Goal: Task Accomplishment & Management: Use online tool/utility

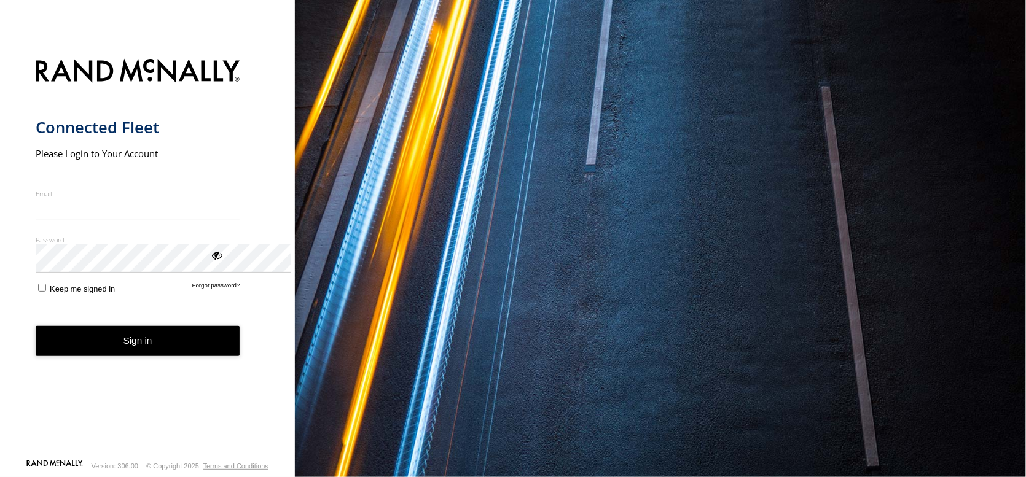
type input "**********"
click at [184, 427] on form "**********" at bounding box center [148, 256] width 224 height 408
click at [233, 356] on button "Sign in" at bounding box center [138, 341] width 205 height 30
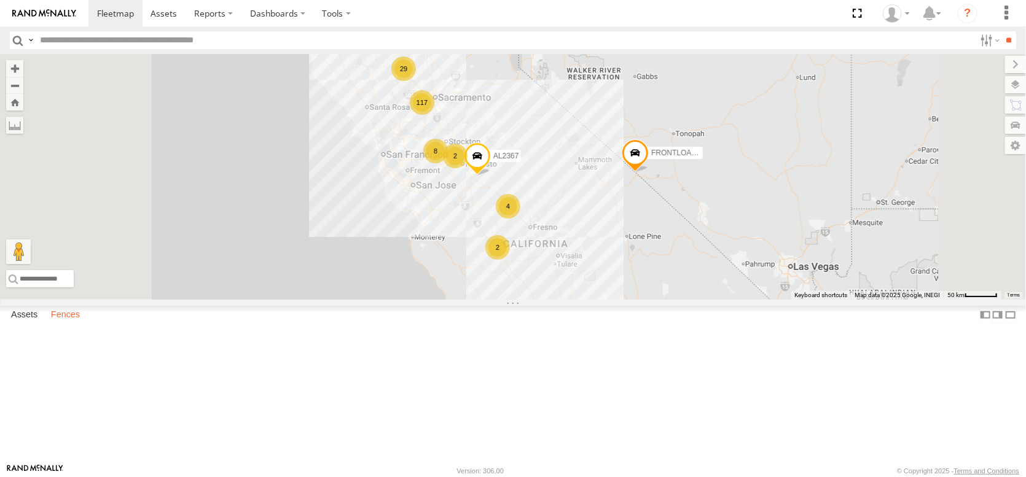
click at [77, 324] on label "Fences" at bounding box center [65, 314] width 41 height 17
click at [1016, 114] on label at bounding box center [1002, 104] width 47 height 17
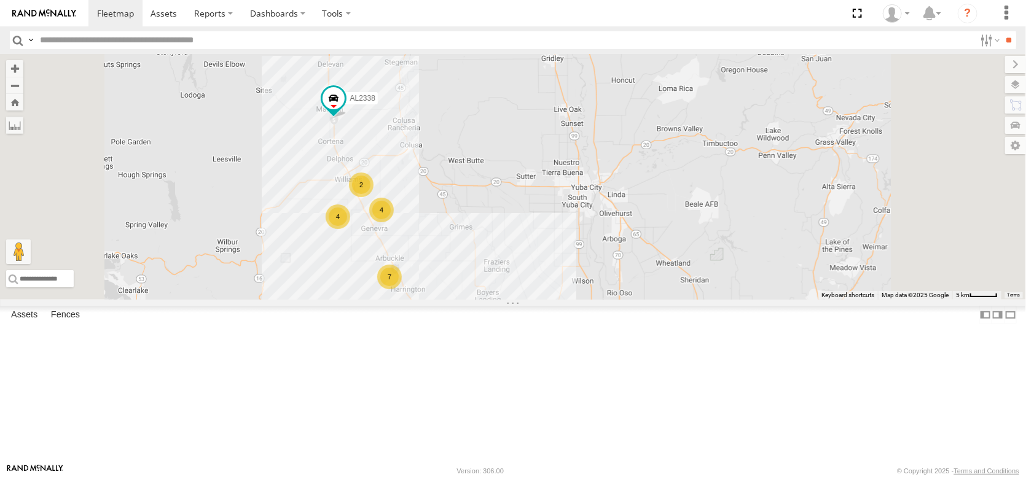
drag, startPoint x: 505, startPoint y: 437, endPoint x: 483, endPoint y: 317, distance: 122.4
click at [491, 300] on div "AL2367 FRONTLOADER JD344H AL2380 AL2370 AL2338 AL2243 7 4 4 2 2" at bounding box center [513, 177] width 1026 height 246
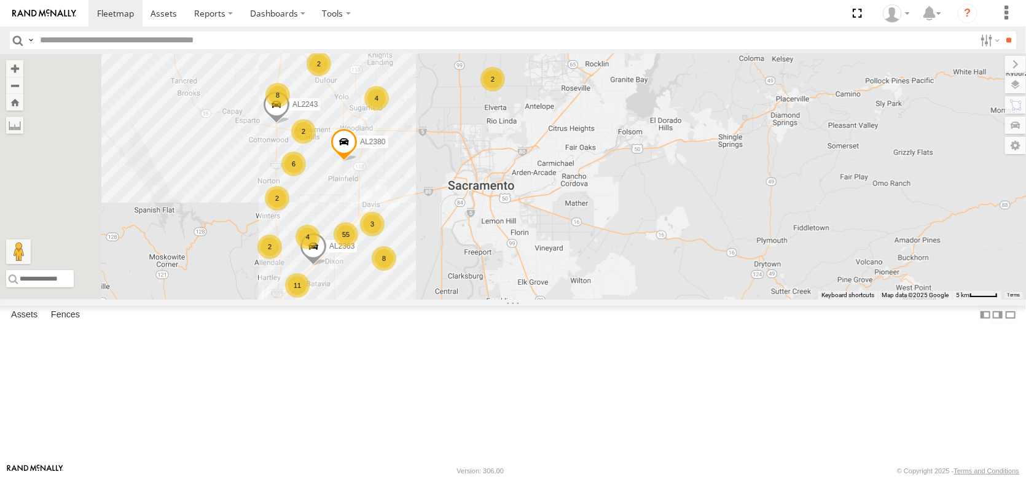
drag, startPoint x: 567, startPoint y: 378, endPoint x: 589, endPoint y: 334, distance: 49.4
click at [590, 300] on div "AL2367 FRONTLOADER JD344H AL2338 AL2380 AL2370 3 55 11 2 8 7 4 8 6 4 4 2 4 2 AL…" at bounding box center [513, 177] width 1026 height 246
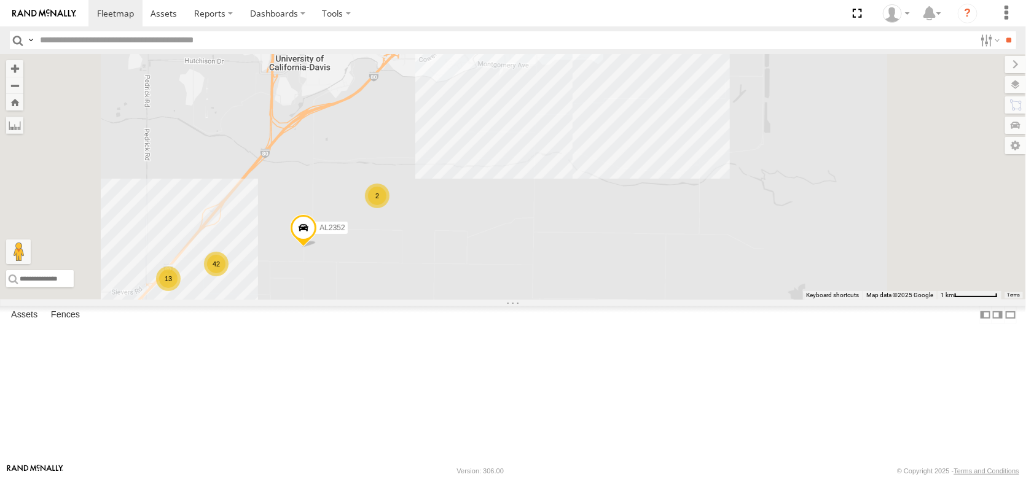
click at [389, 208] on div "2" at bounding box center [377, 196] width 25 height 25
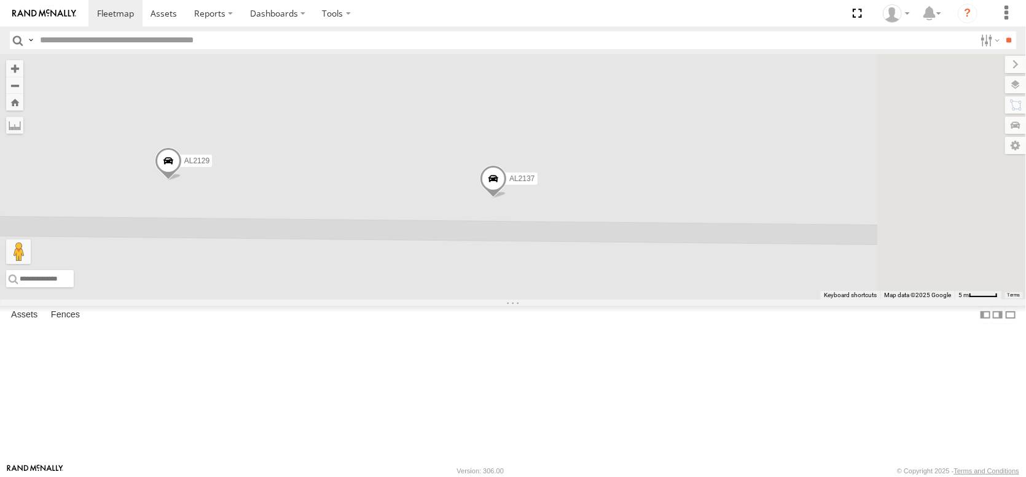
drag, startPoint x: 526, startPoint y: 285, endPoint x: 341, endPoint y: 298, distance: 185.3
click at [341, 298] on div "AL2367 FRONTLOADER JD344H AL2338 AL2380 AL2370 AL2363 AL2243 AL2352 AL2137 AL21…" at bounding box center [513, 177] width 1026 height 246
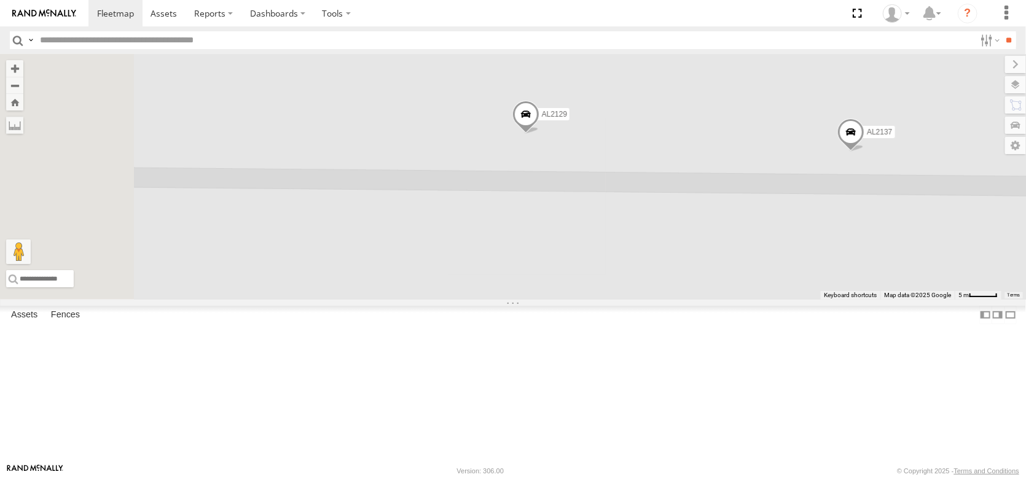
drag, startPoint x: 340, startPoint y: 298, endPoint x: 703, endPoint y: 249, distance: 366.2
click at [703, 249] on div "AL2367 FRONTLOADER JD344H AL2338 AL2380 AL2370 AL2363 AL2243 AL2352 AL2137 AL21…" at bounding box center [513, 177] width 1026 height 246
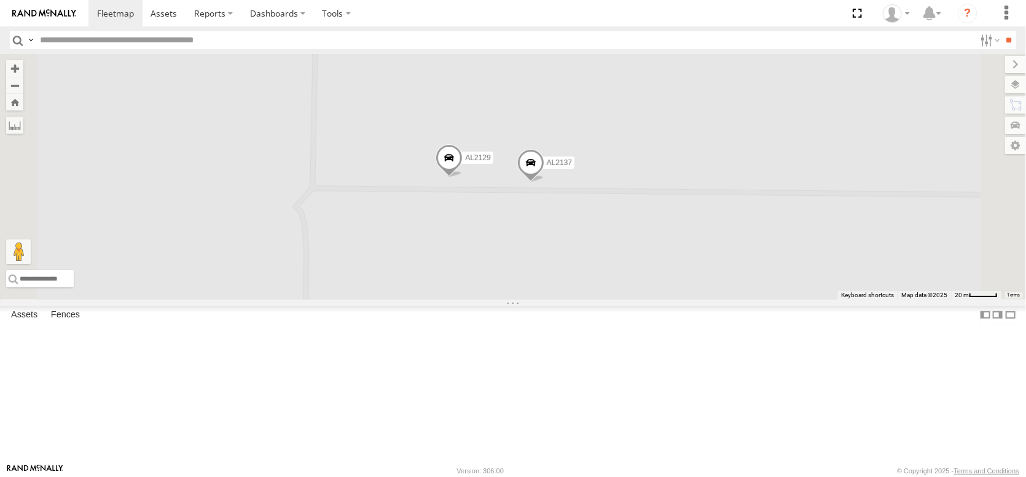
drag, startPoint x: 663, startPoint y: 364, endPoint x: 822, endPoint y: 243, distance: 199.4
click at [831, 249] on div "← Move left → Move right ↑ Move up ↓ Move down + Zoom in - Zoom out Home Jump l…" at bounding box center [513, 177] width 1026 height 246
drag, startPoint x: 607, startPoint y: 355, endPoint x: 628, endPoint y: 281, distance: 77.4
click at [628, 281] on div "AL2367 FRONTLOADER JD344H AL2338 AL2380 AL2370 AL2363 AL2243 AL2352 2" at bounding box center [513, 177] width 1026 height 246
click at [278, 314] on span at bounding box center [264, 297] width 27 height 33
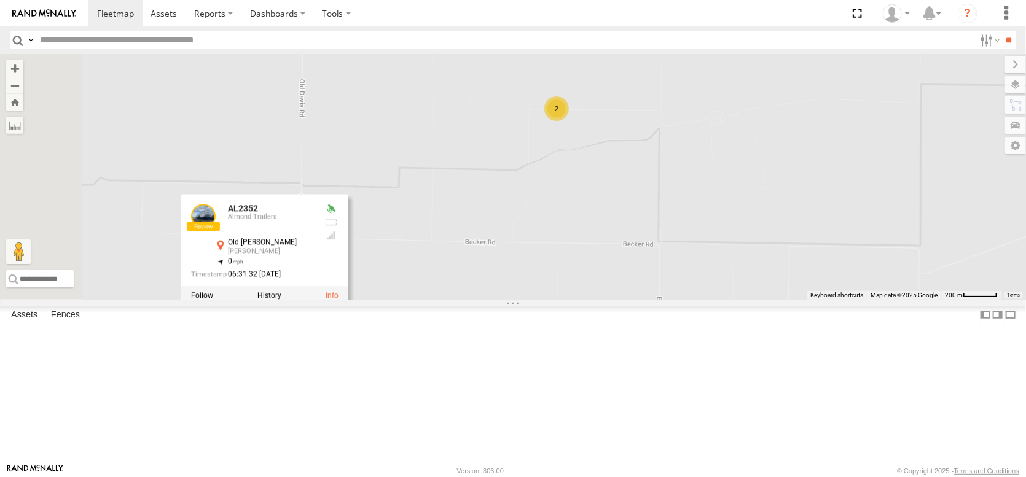
click at [555, 114] on div "AL2367 FRONTLOADER JD344H AL2338 AL2380 AL2370 AL2363 AL2243 AL2352 2 AL2352 Al…" at bounding box center [513, 177] width 1026 height 246
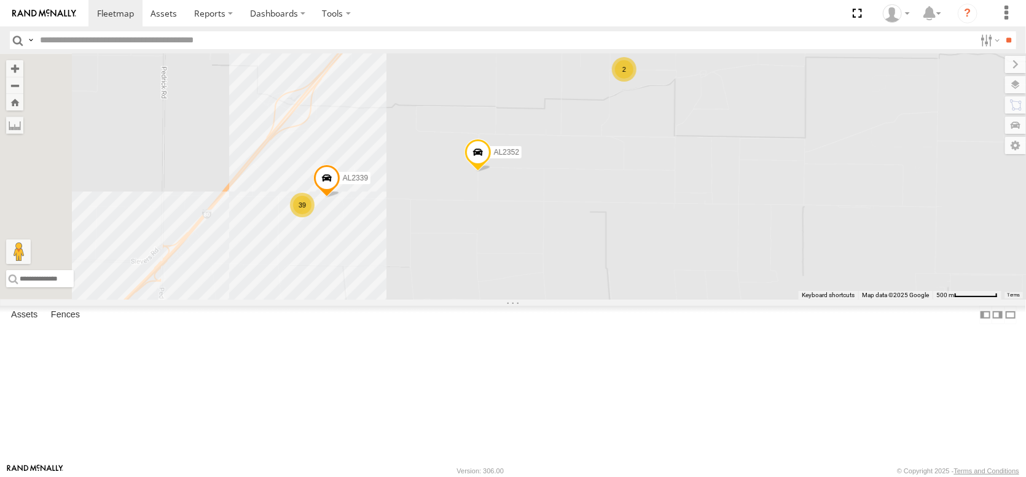
drag, startPoint x: 566, startPoint y: 217, endPoint x: 719, endPoint y: 187, distance: 155.2
click at [716, 187] on div "AL2367 FRONTLOADER JD344H AL2338 AL2380 AL2370 AL2363 AL2243 AL2352 2 39 AL2339" at bounding box center [513, 177] width 1026 height 246
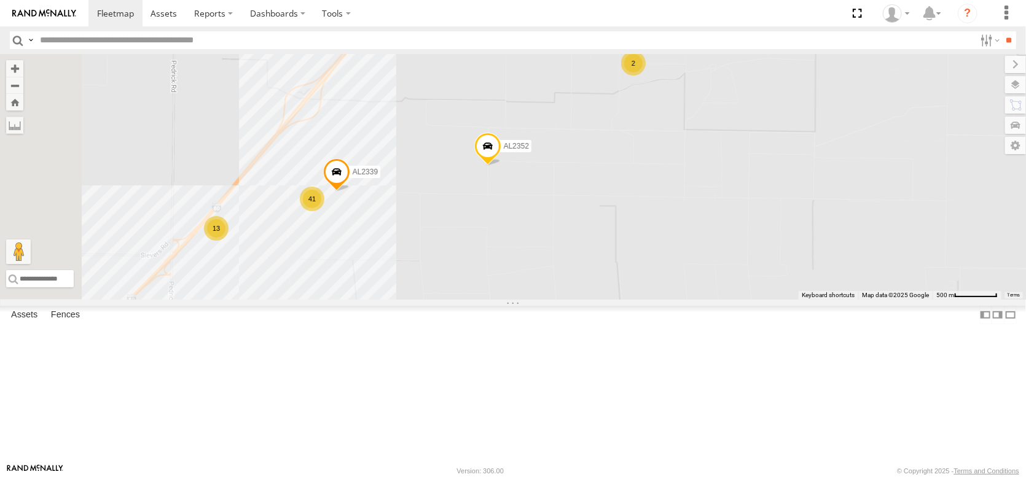
drag, startPoint x: 506, startPoint y: 360, endPoint x: 688, endPoint y: 264, distance: 205.8
click at [688, 264] on div "AL2367 FRONTLOADER JD344H AL2338 AL2380 AL2370 AL2363 AL2243 AL2352 2 41 AL2339…" at bounding box center [513, 177] width 1026 height 246
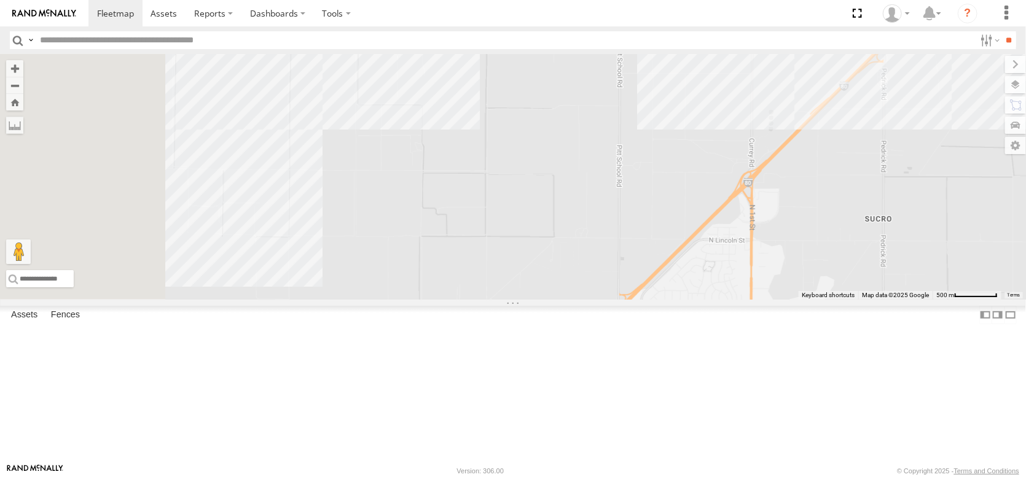
drag, startPoint x: 449, startPoint y: 313, endPoint x: 690, endPoint y: 323, distance: 241.0
click at [688, 300] on div "AL2367 FRONTLOADER JD344H AL2338 AL2380 AL2370 AL2363 AL2243 AL2352 2 41 AL2339…" at bounding box center [513, 177] width 1026 height 246
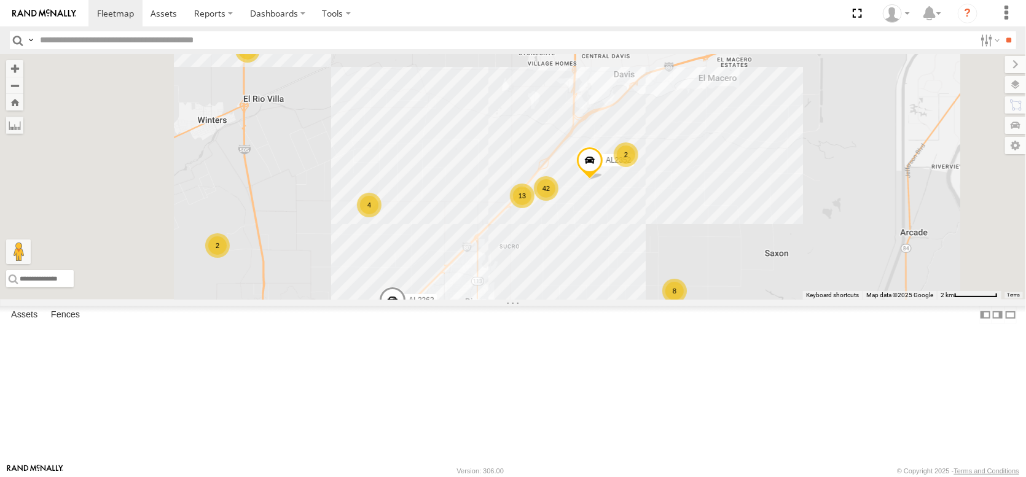
drag, startPoint x: 412, startPoint y: 173, endPoint x: 462, endPoint y: 214, distance: 64.6
click at [462, 214] on div "AL2367 FRONTLOADER JD344H AL2338 AL2380 AL2370 AL2363 AL2243 AL2352 2 13 AL2256…" at bounding box center [513, 177] width 1026 height 246
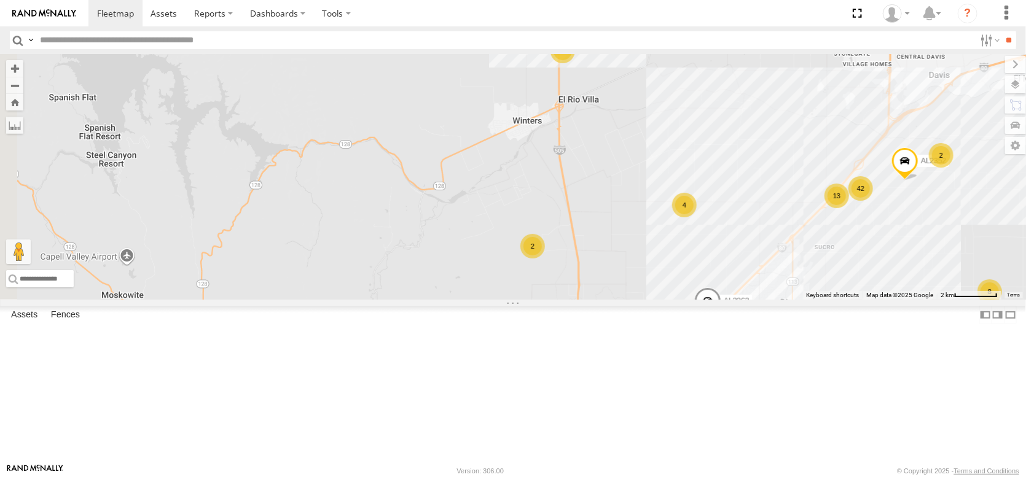
drag, startPoint x: 440, startPoint y: 181, endPoint x: 733, endPoint y: 167, distance: 292.7
click at [733, 167] on div "AL2367 FRONTLOADER JD344H AL2338 AL2380 AL2370 AL2363 AL2243 AL2352 2 13 AL2256…" at bounding box center [513, 177] width 1026 height 246
click at [544, 259] on div "2" at bounding box center [532, 246] width 25 height 25
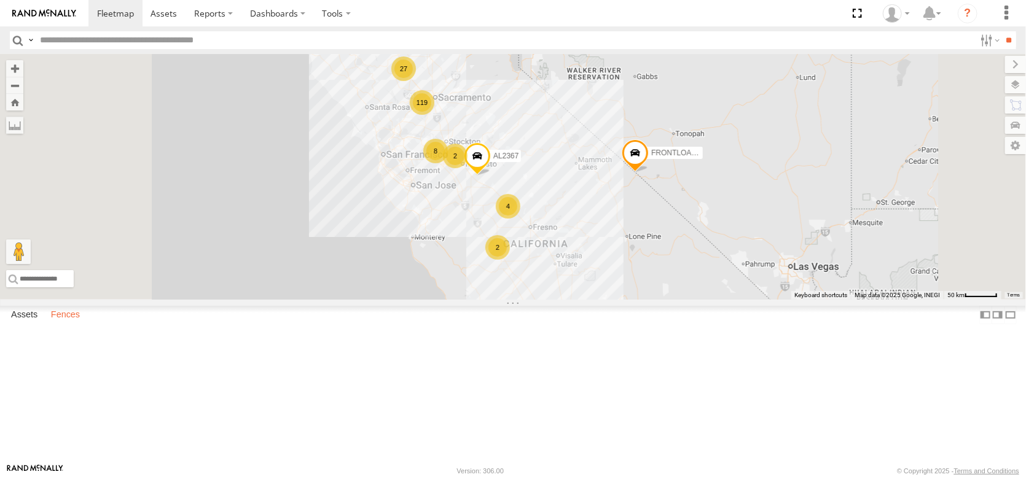
click at [80, 324] on label "Fences" at bounding box center [65, 314] width 41 height 17
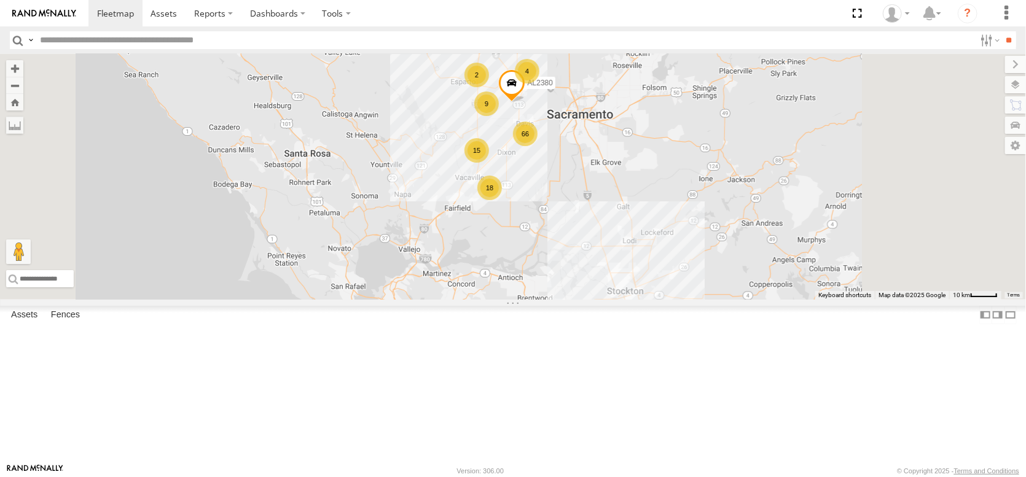
drag, startPoint x: 707, startPoint y: 179, endPoint x: 657, endPoint y: 314, distance: 144.4
click at [657, 300] on div "AL2367 FRONTLOADER JD344H AL2370 66 18 15 2 9 8 4 2 AL2380" at bounding box center [513, 177] width 1026 height 246
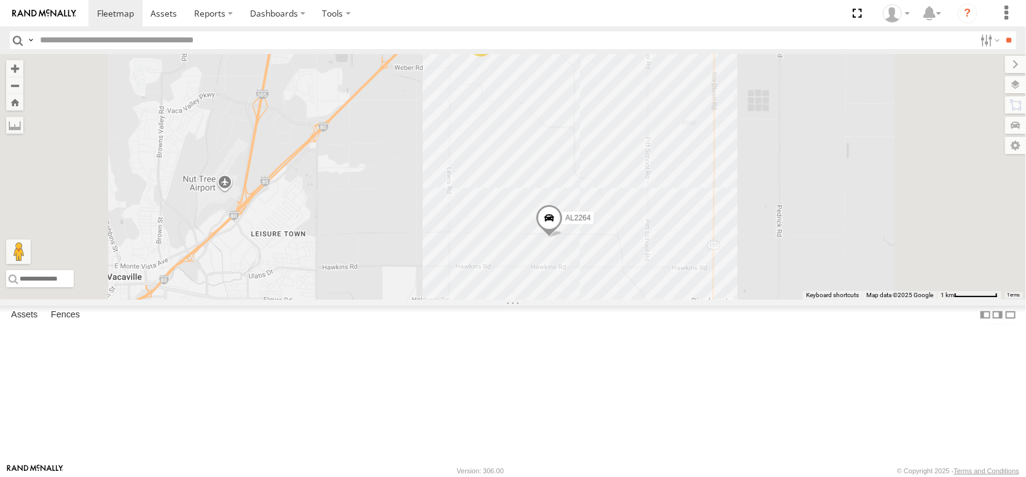
click at [485, 300] on div "AL2367 FRONTLOADER JD344H AL2370 AL2380 AL2263 AL2264 AL2267 9 3" at bounding box center [513, 177] width 1026 height 246
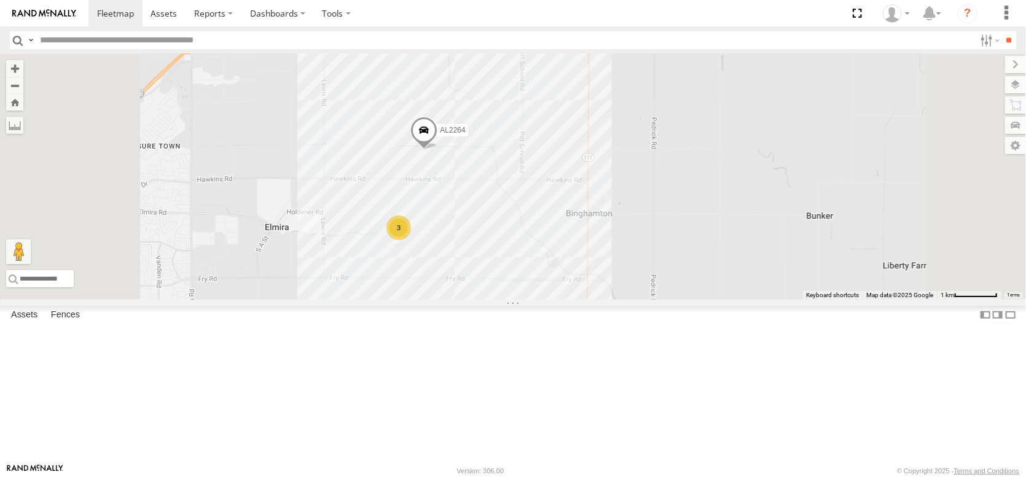
drag, startPoint x: 469, startPoint y: 384, endPoint x: 539, endPoint y: 203, distance: 193.9
click at [537, 206] on div "AL2367 FRONTLOADER JD344H AL2370 AL2380 AL2263 AL2264 AL2267 9 3" at bounding box center [513, 177] width 1026 height 246
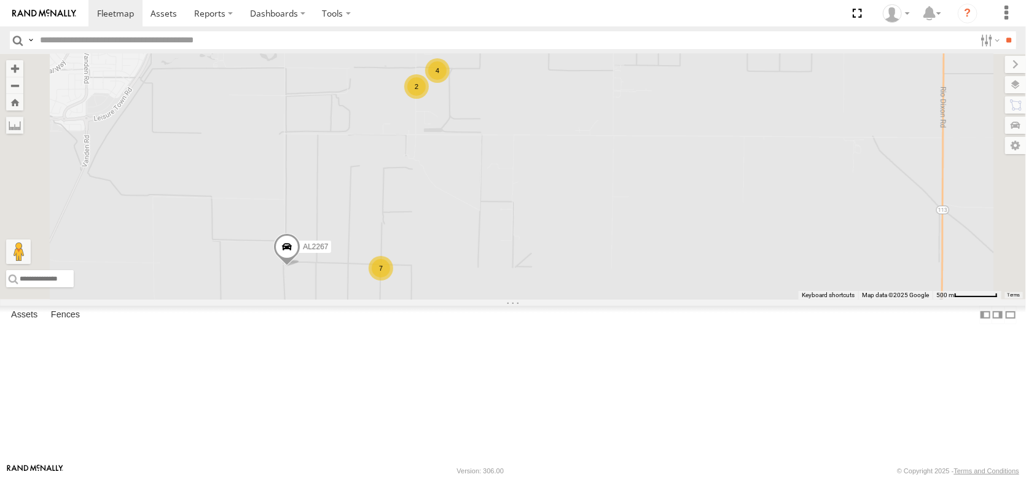
drag, startPoint x: 466, startPoint y: 319, endPoint x: 489, endPoint y: 155, distance: 165.7
click at [490, 156] on div "AL2367 FRONTLOADER JD344H AL2370 AL2380 AL2263 AL2264 AL2267 2 7 4" at bounding box center [513, 177] width 1026 height 246
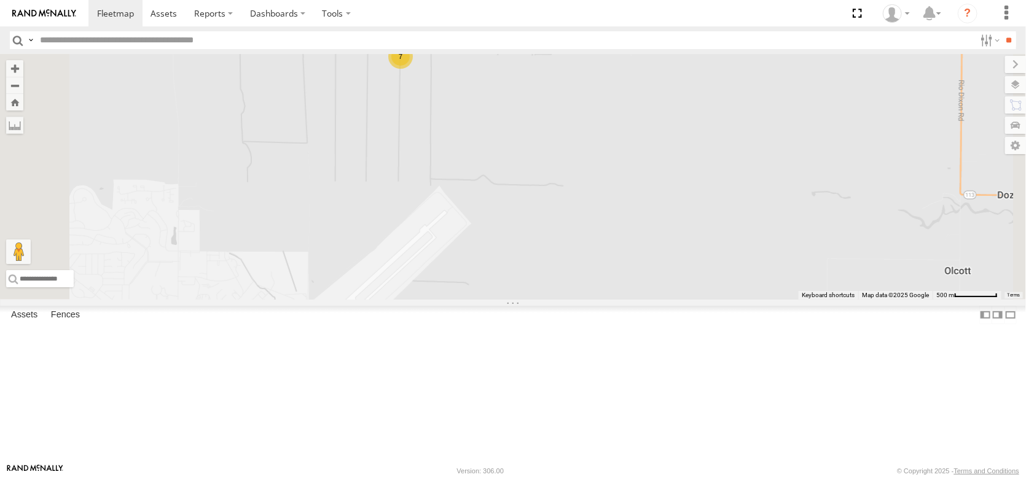
drag, startPoint x: 477, startPoint y: 287, endPoint x: 445, endPoint y: 209, distance: 83.5
click at [477, 286] on div "AL2367 FRONTLOADER JD344H AL2370 AL2380 AL2263 AL2264 AL2267 2 7 4" at bounding box center [513, 177] width 1026 height 246
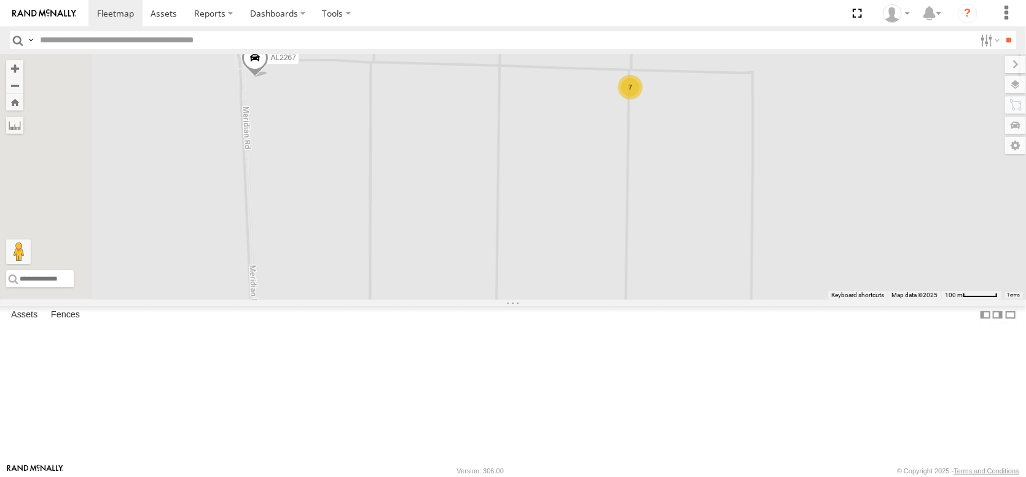
drag, startPoint x: 579, startPoint y: 166, endPoint x: 695, endPoint y: 216, distance: 125.7
click at [695, 216] on div "AL2367 FRONTLOADER JD344H AL2370 AL2380 AL2263 AL2264 AL2267 7" at bounding box center [513, 177] width 1026 height 246
drag, startPoint x: 566, startPoint y: 221, endPoint x: 571, endPoint y: 64, distance: 157.3
click at [574, 69] on div "AL2367 FRONTLOADER JD344H AL2370 AL2380 AL2263 AL2264 AL2267 7" at bounding box center [513, 177] width 1026 height 246
drag, startPoint x: 679, startPoint y: 453, endPoint x: 677, endPoint y: 260, distance: 192.8
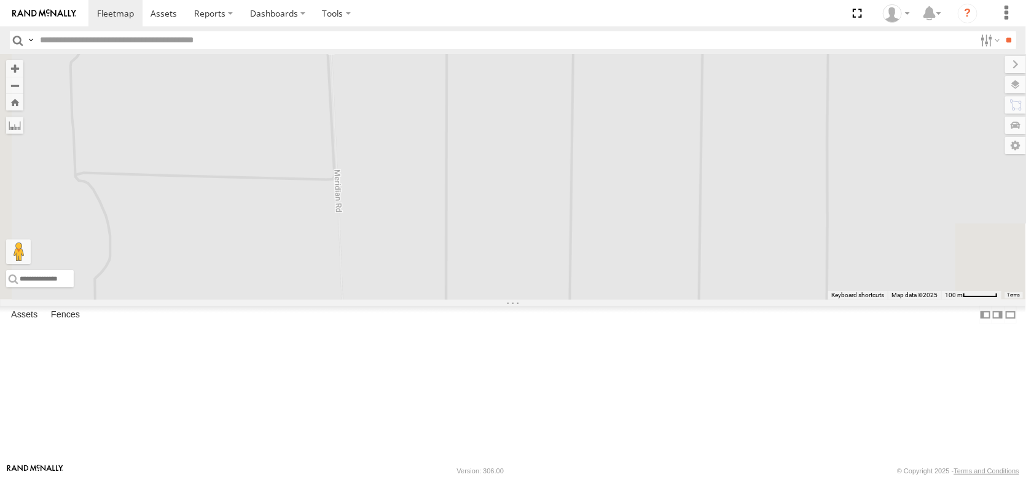
click at [679, 264] on div "AL2367 FRONTLOADER JD344H AL2370 AL2380 AL2263 AL2264 AL2267 7" at bounding box center [513, 177] width 1026 height 246
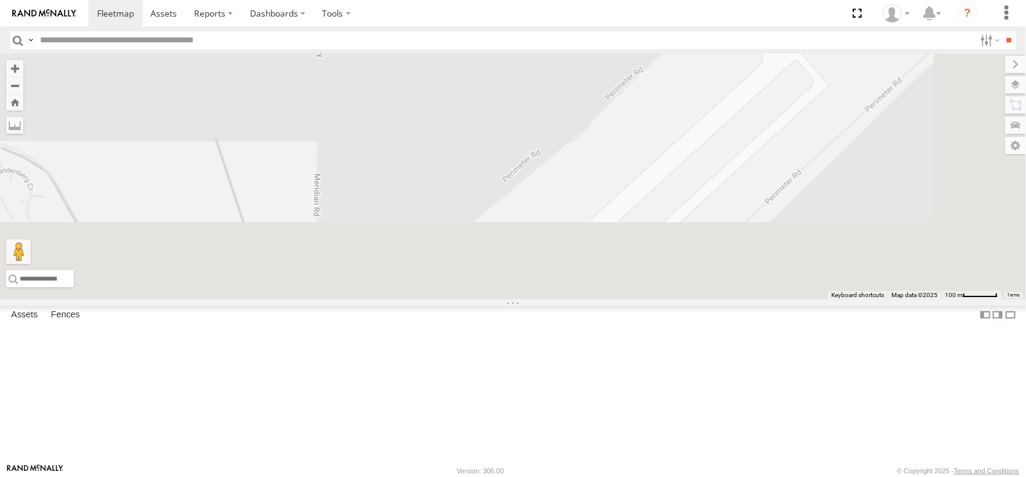
drag, startPoint x: 656, startPoint y: 325, endPoint x: 633, endPoint y: 101, distance: 225.4
click at [636, 110] on div "AL2367 FRONTLOADER JD344H AL2370 AL2380 AL2263 AL2264 AL2267 7" at bounding box center [513, 177] width 1026 height 246
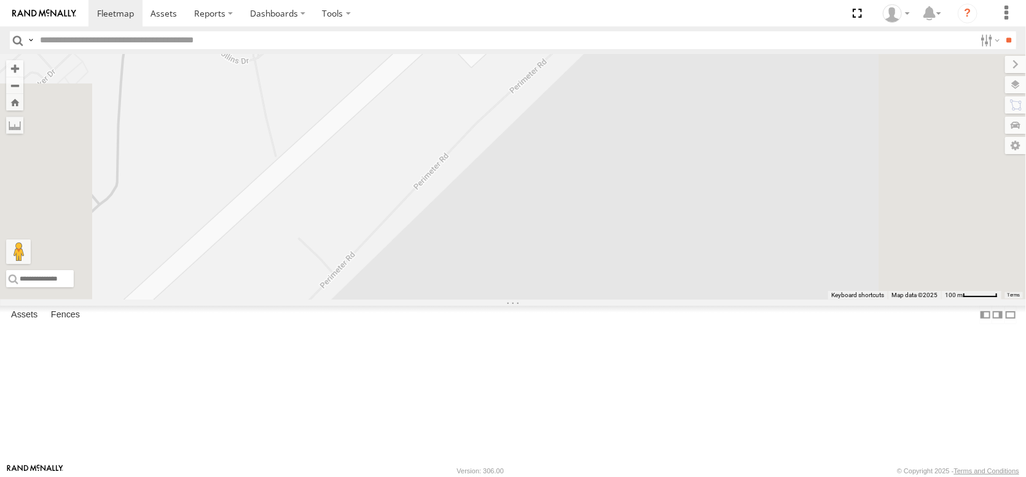
drag, startPoint x: 631, startPoint y: 196, endPoint x: 628, endPoint y: 502, distance: 305.9
click at [628, 477] on html at bounding box center [513, 238] width 1026 height 477
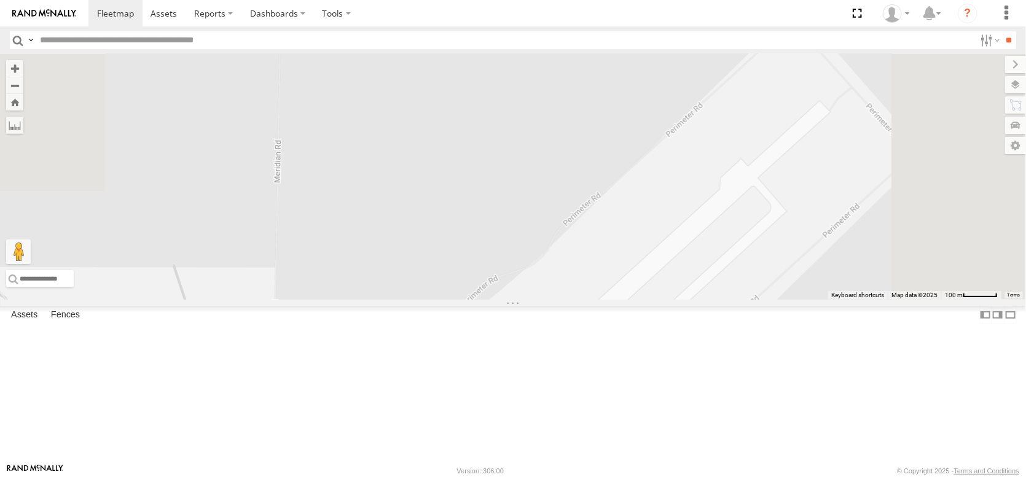
drag, startPoint x: 524, startPoint y: 276, endPoint x: 501, endPoint y: 502, distance: 227.2
click at [501, 477] on html at bounding box center [513, 238] width 1026 height 477
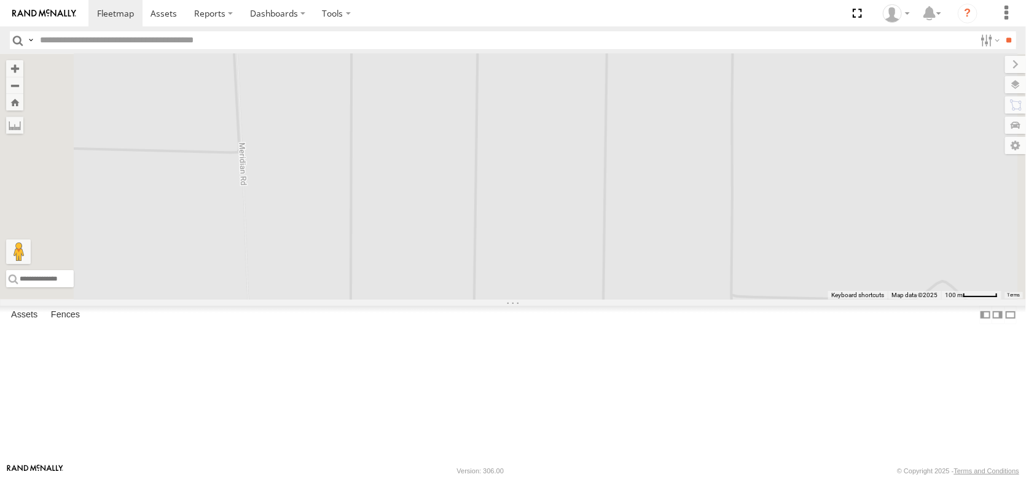
drag, startPoint x: 458, startPoint y: 182, endPoint x: 486, endPoint y: 502, distance: 320.5
click at [486, 477] on html at bounding box center [513, 238] width 1026 height 477
drag, startPoint x: 464, startPoint y: 181, endPoint x: 532, endPoint y: 494, distance: 320.5
click at [532, 477] on html at bounding box center [513, 238] width 1026 height 477
click at [30, 324] on label "Assets" at bounding box center [24, 314] width 39 height 17
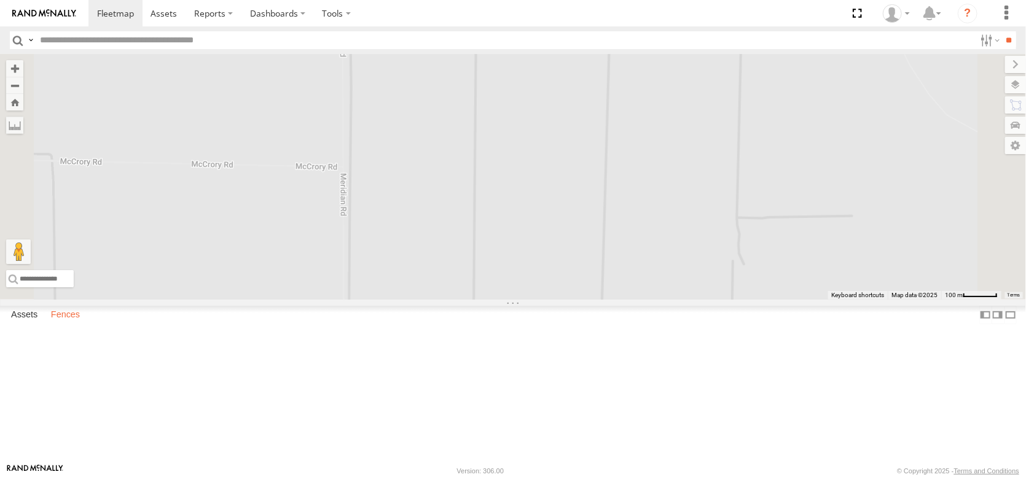
click at [83, 324] on label "Fences" at bounding box center [65, 314] width 41 height 17
click at [984, 72] on label at bounding box center [1004, 64] width 41 height 17
click at [1011, 88] on label at bounding box center [1003, 84] width 45 height 17
click at [0, 0] on div "Basemaps" at bounding box center [0, 0] width 0 height 0
click at [0, 0] on span "Basemaps" at bounding box center [0, 0] width 0 height 0
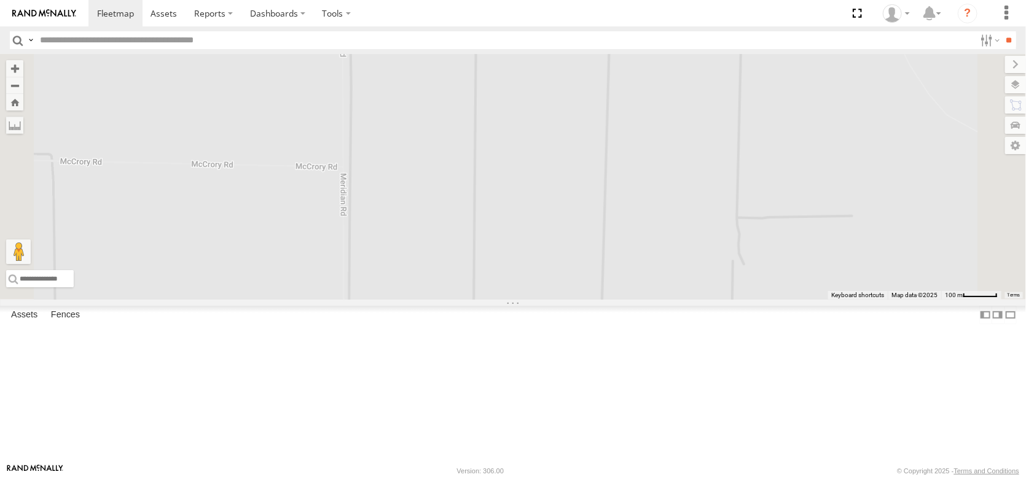
click at [0, 0] on span "Satellite" at bounding box center [0, 0] width 0 height 0
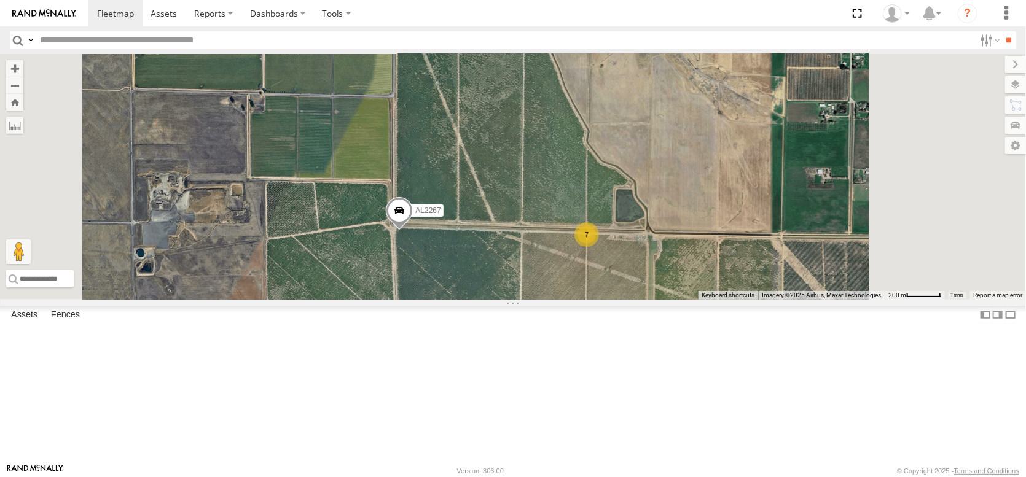
drag, startPoint x: 692, startPoint y: 308, endPoint x: 628, endPoint y: 204, distance: 122.4
click at [636, 214] on div "AL2367 FRONTLOADER JD344H AL2370 AL2380 AL2263 AL2264 AL2267 7" at bounding box center [513, 177] width 1026 height 246
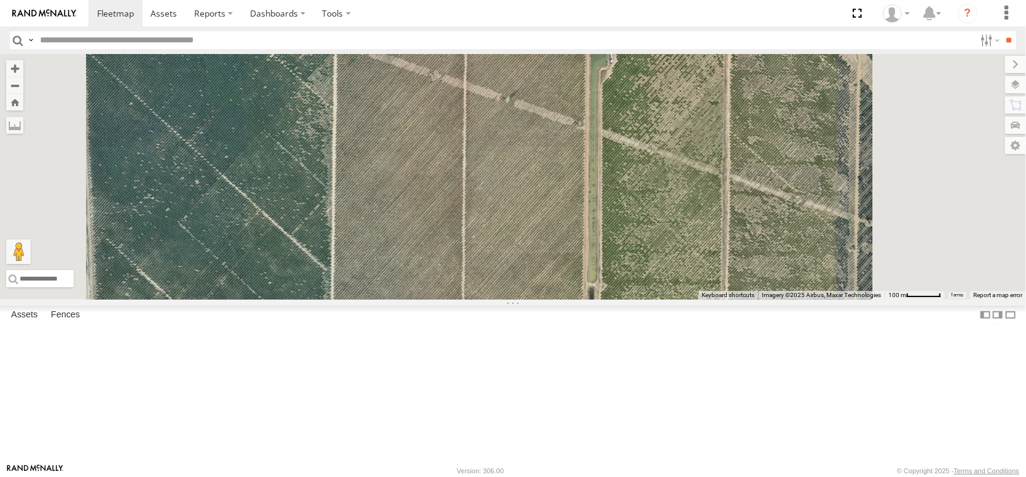
click at [0, 0] on div "[PERSON_NAME] PROPERTIES ORLAND" at bounding box center [0, 0] width 0 height 0
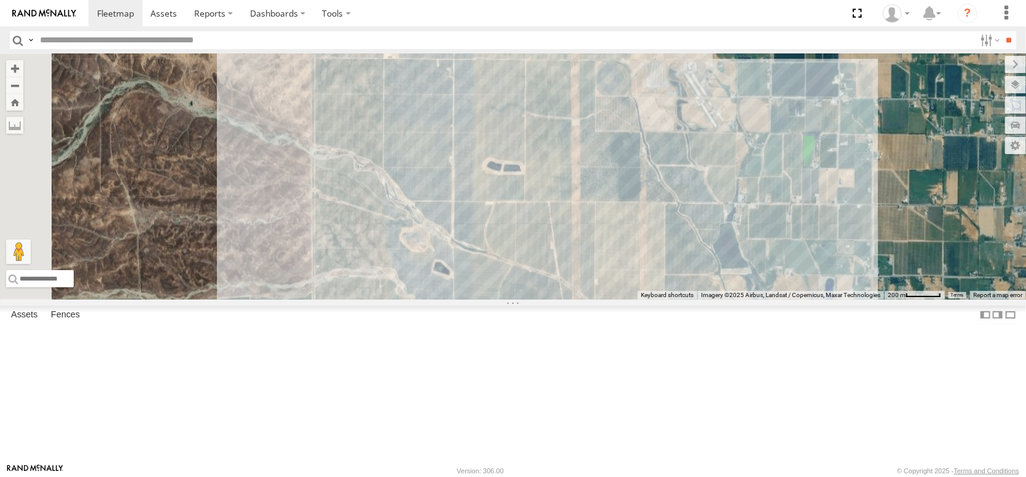
drag, startPoint x: 625, startPoint y: 259, endPoint x: 620, endPoint y: 252, distance: 8.5
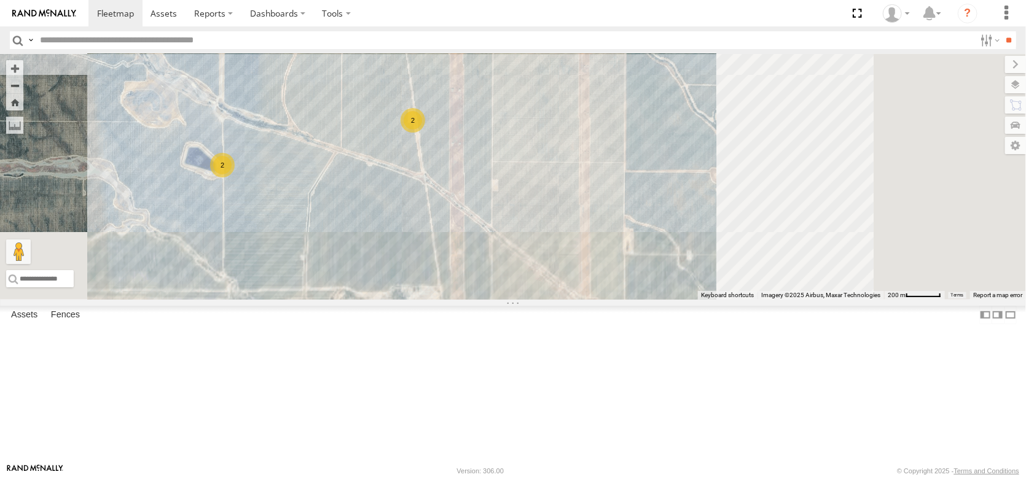
drag, startPoint x: 594, startPoint y: 249, endPoint x: 367, endPoint y: 61, distance: 295.3
click at [366, 39] on body at bounding box center [513, 238] width 1026 height 477
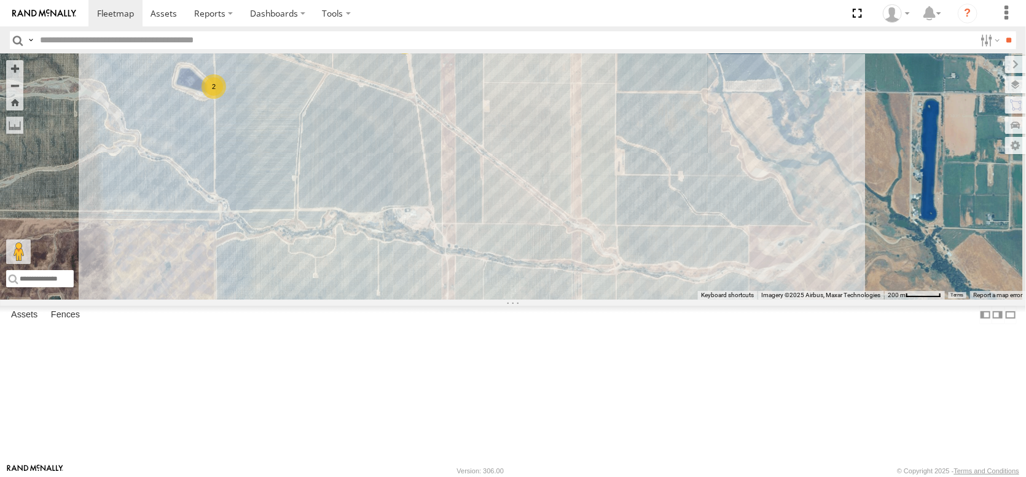
drag, startPoint x: 586, startPoint y: 310, endPoint x: 590, endPoint y: 222, distance: 87.9
click at [590, 224] on div "AL2374 2 6 2" at bounding box center [513, 177] width 1026 height 246
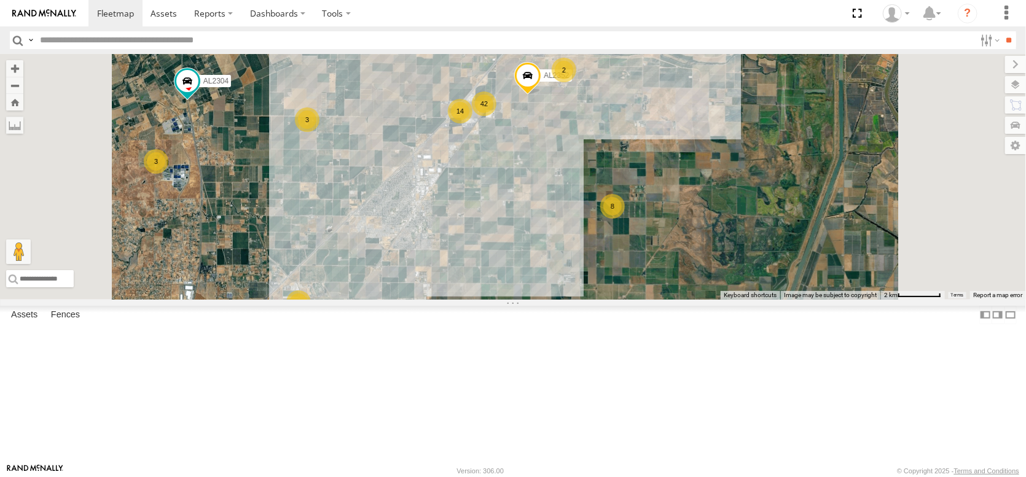
click at [0, 0] on div "GLENN PROPERTIES ORLAND GLENN PROPERTIES ORLAND 5915 Co Rd 25 Orland, Californi…" at bounding box center [0, 0] width 0 height 0
click at [0, 0] on div "[PERSON_NAME] PROPERTIES ORLAND" at bounding box center [0, 0] width 0 height 0
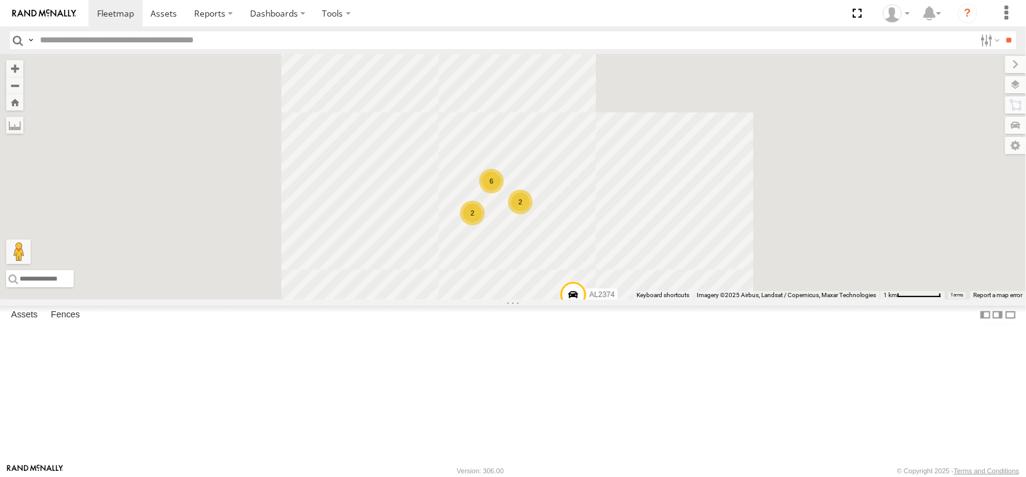
click at [0, 0] on div "[PERSON_NAME] PROPERTIES ORLAND" at bounding box center [0, 0] width 0 height 0
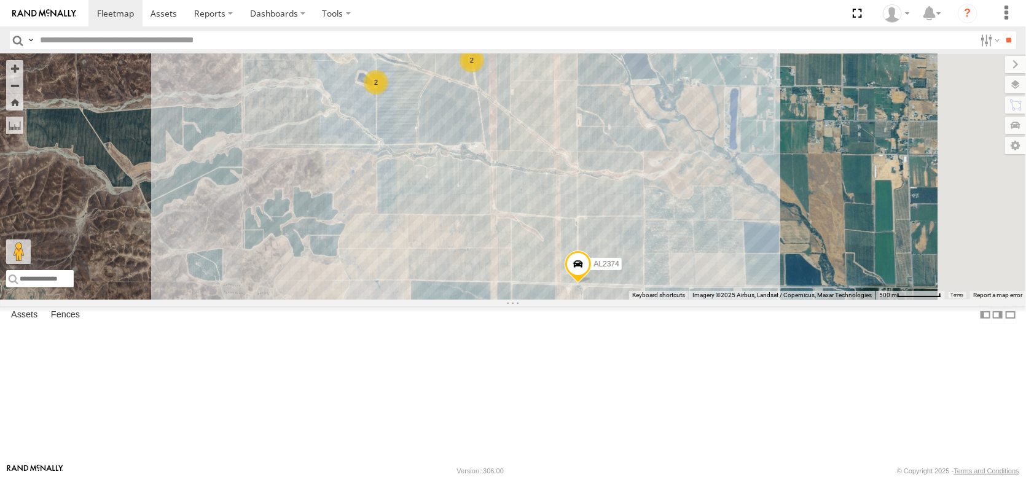
drag, startPoint x: 601, startPoint y: 413, endPoint x: 551, endPoint y: 313, distance: 112.6
click at [551, 300] on div "AL2374 2 6 2" at bounding box center [513, 177] width 1026 height 246
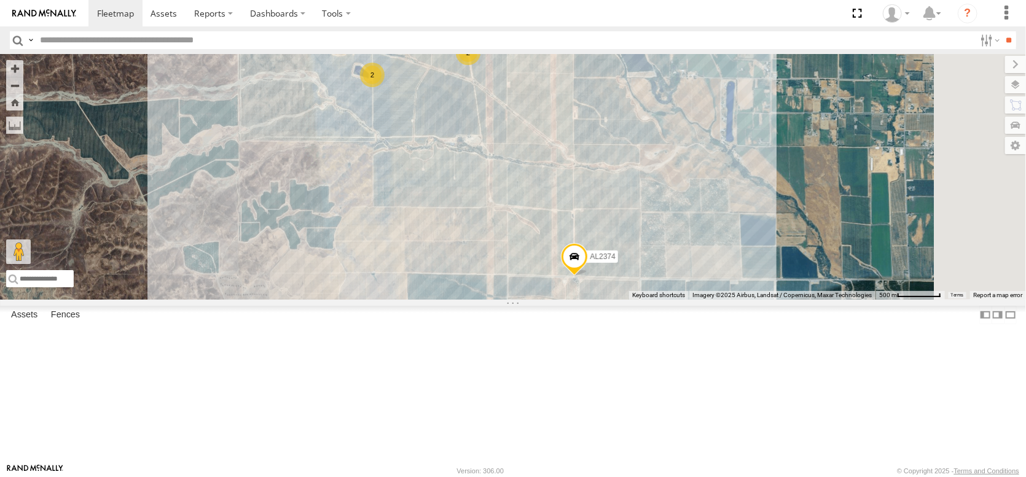
click at [0, 0] on div "GLENN PROPERTIES ORLAND 5915 Co Rd 25 Orland, California" at bounding box center [0, 0] width 0 height 0
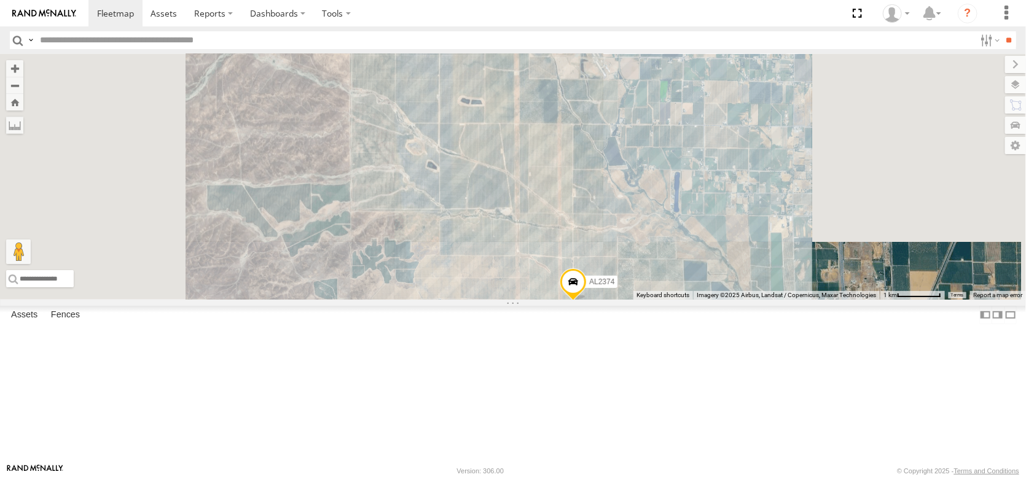
click at [0, 0] on div "GLENN PROPERTIES ORLAND 5915 Co Rd 25 Orland, California" at bounding box center [0, 0] width 0 height 0
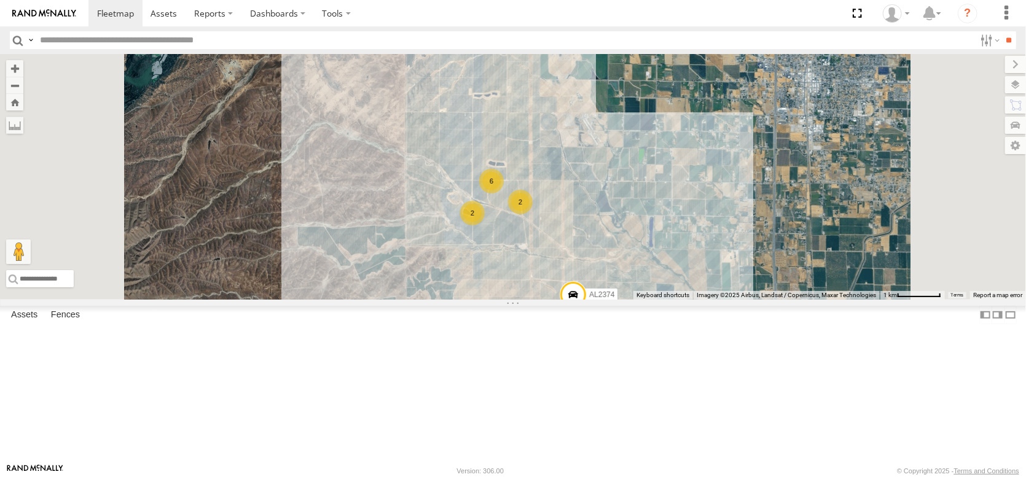
click at [586, 314] on span at bounding box center [572, 297] width 27 height 33
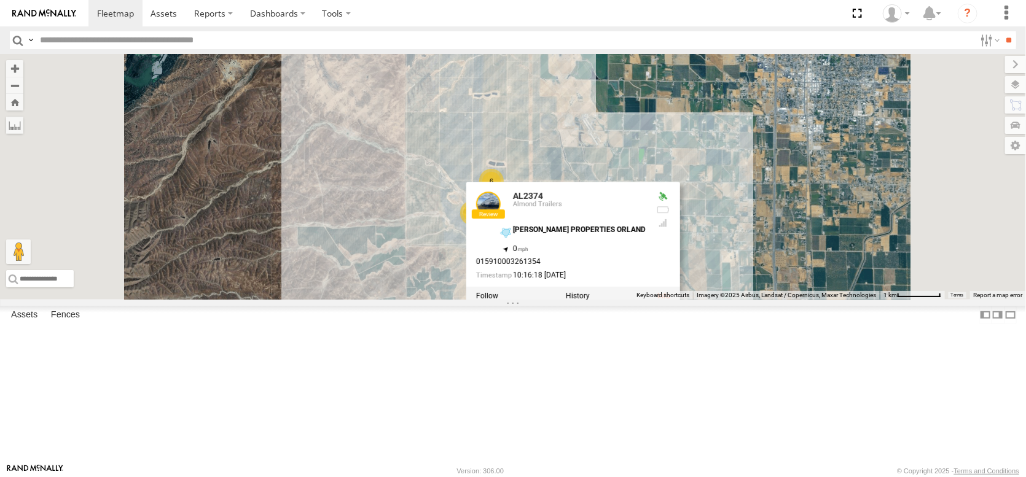
click at [0, 0] on div "[PERSON_NAME] PROPERTIES ORLAND" at bounding box center [0, 0] width 0 height 0
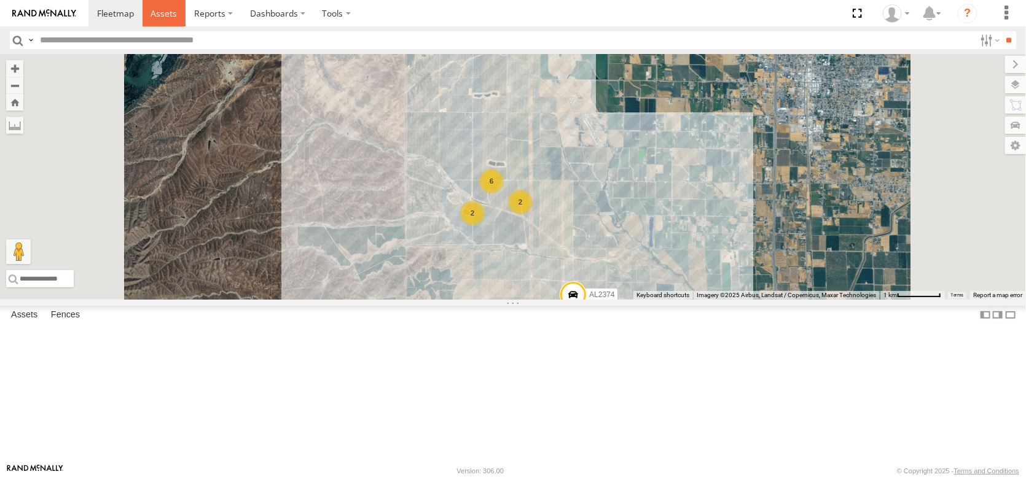
click at [177, 15] on span at bounding box center [163, 13] width 26 height 12
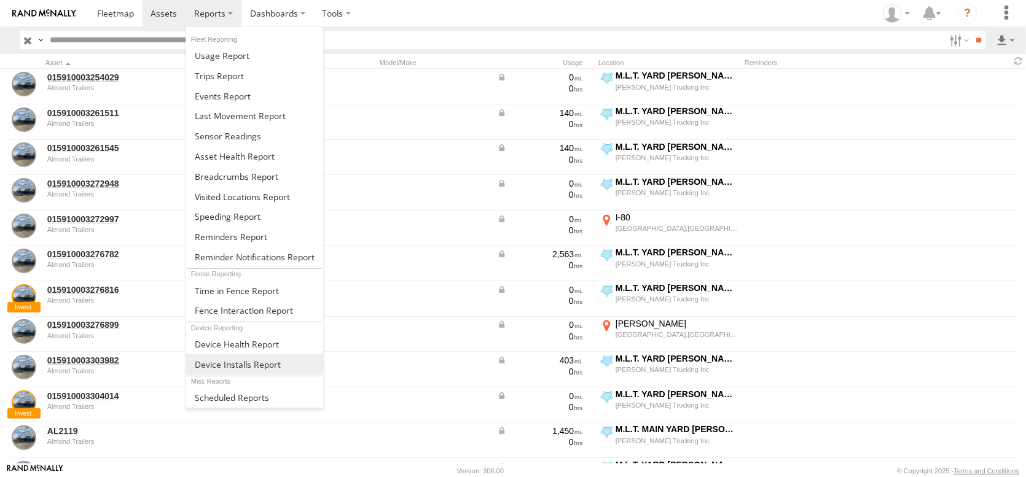
scroll to position [77, 0]
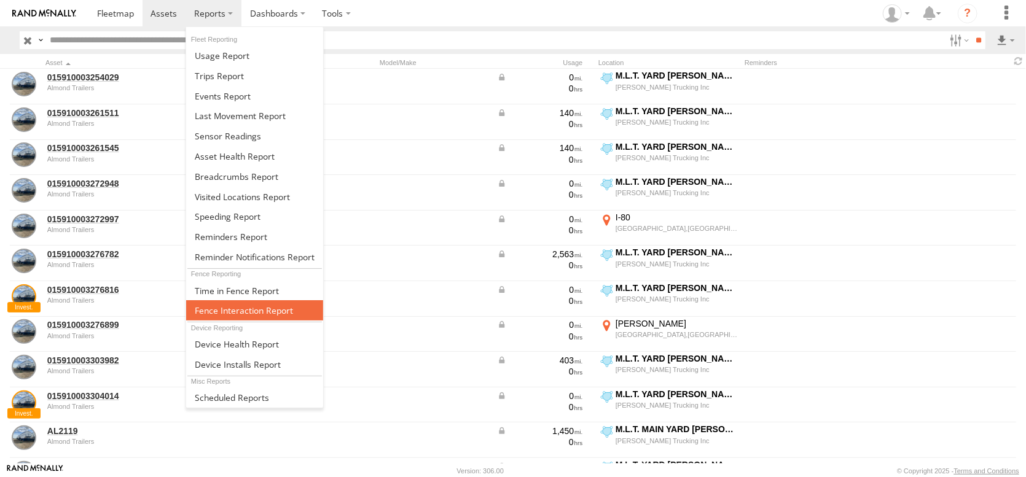
click at [293, 305] on span at bounding box center [244, 311] width 98 height 12
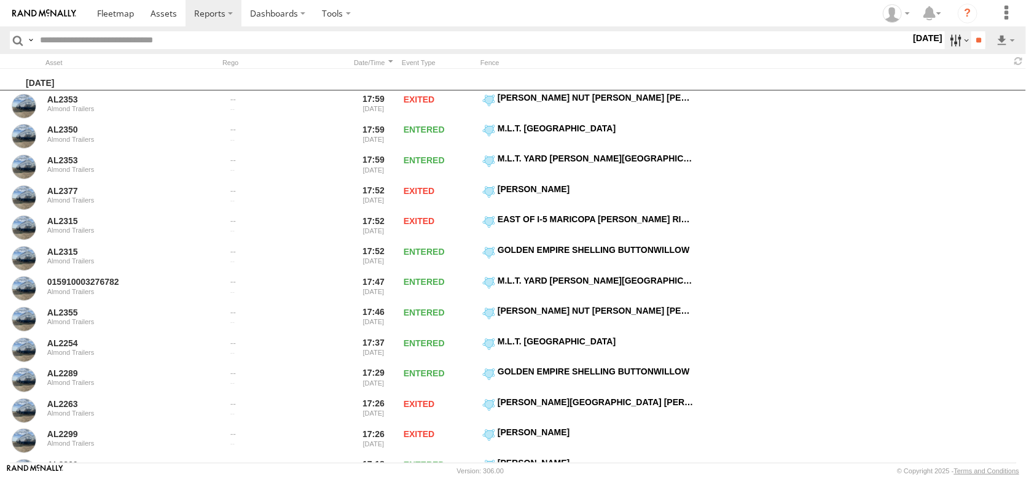
click at [945, 49] on label at bounding box center [958, 40] width 26 height 18
click at [0, 0] on span "[PERSON_NAME] PROPERTIES ORLAND" at bounding box center [0, 0] width 0 height 0
click at [974, 38] on input "**" at bounding box center [978, 40] width 14 height 18
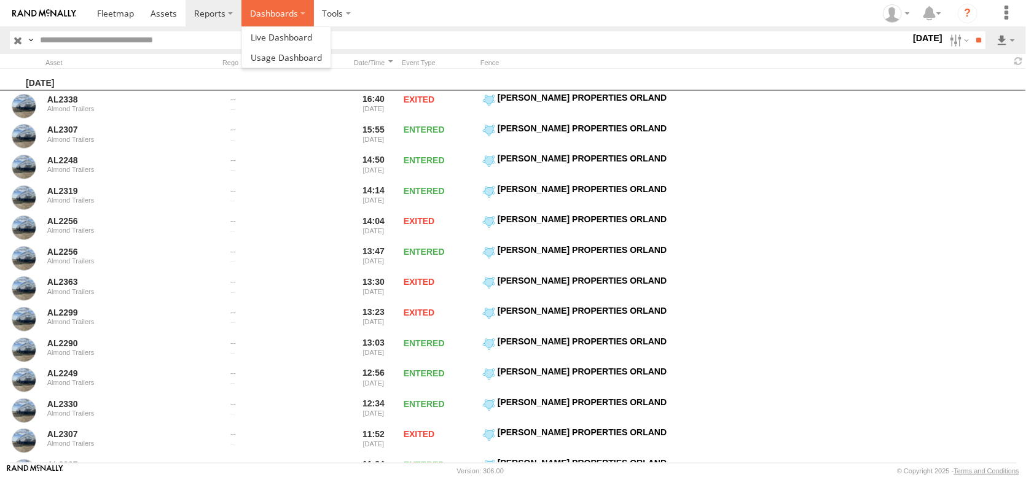
click at [314, 15] on label "Dashboards" at bounding box center [277, 13] width 72 height 26
click at [312, 40] on span at bounding box center [281, 37] width 61 height 12
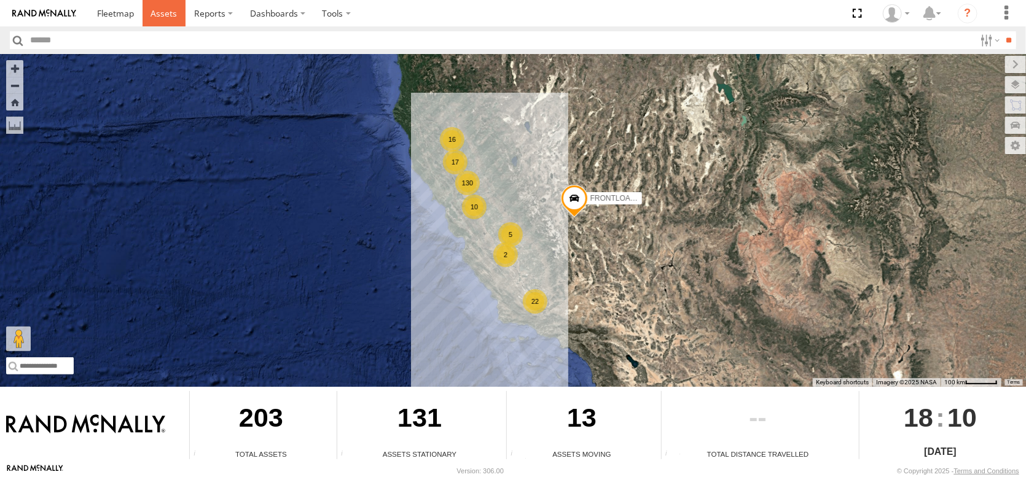
click at [177, 15] on span at bounding box center [163, 13] width 26 height 12
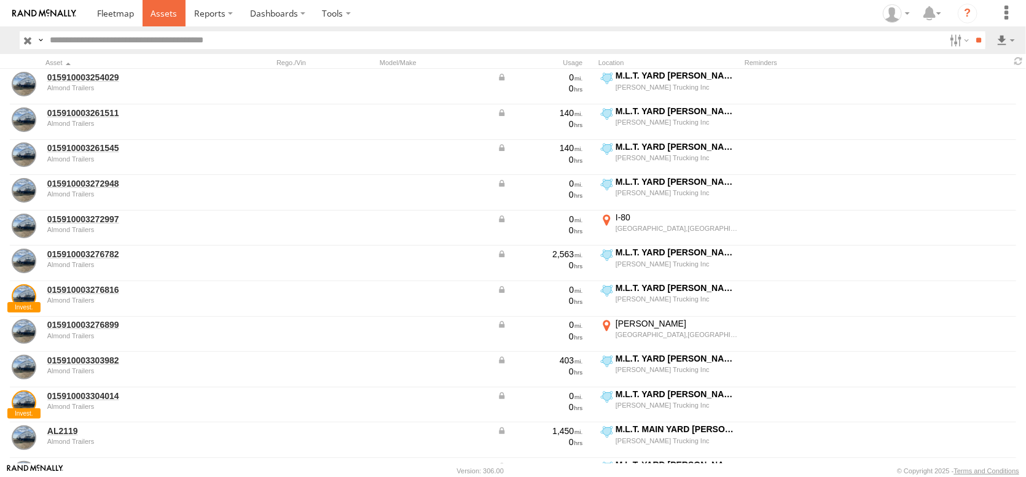
drag, startPoint x: 0, startPoint y: 0, endPoint x: 200, endPoint y: 15, distance: 200.8
click at [177, 15] on span at bounding box center [163, 13] width 26 height 12
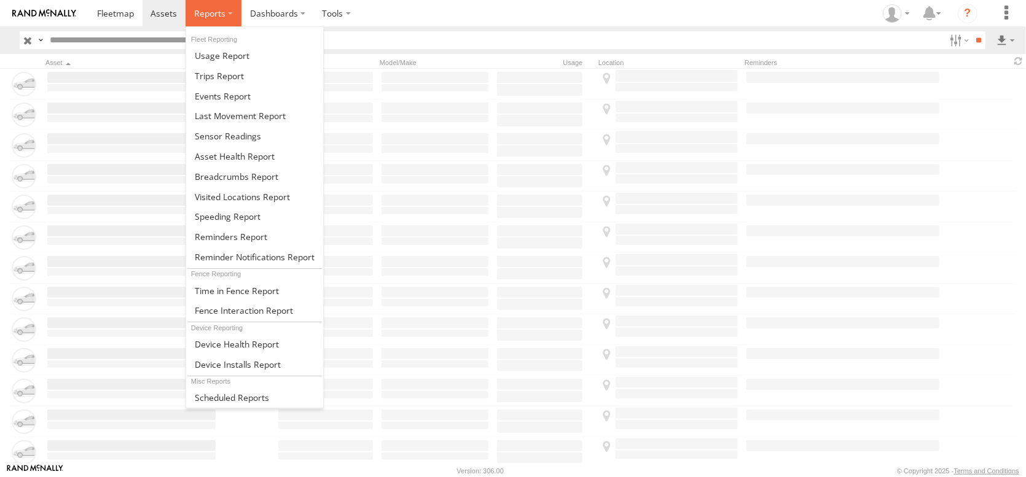
click at [225, 15] on span at bounding box center [209, 13] width 31 height 12
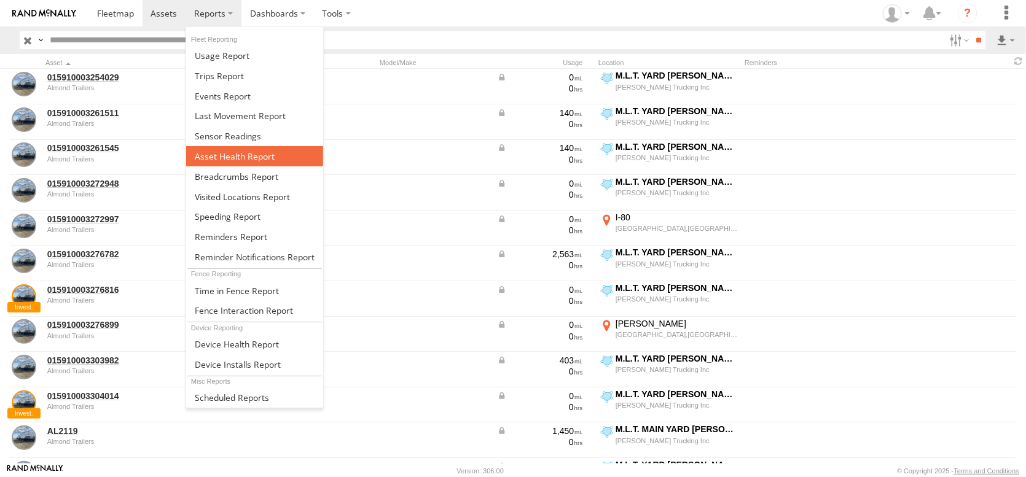
click at [275, 162] on span at bounding box center [235, 156] width 80 height 12
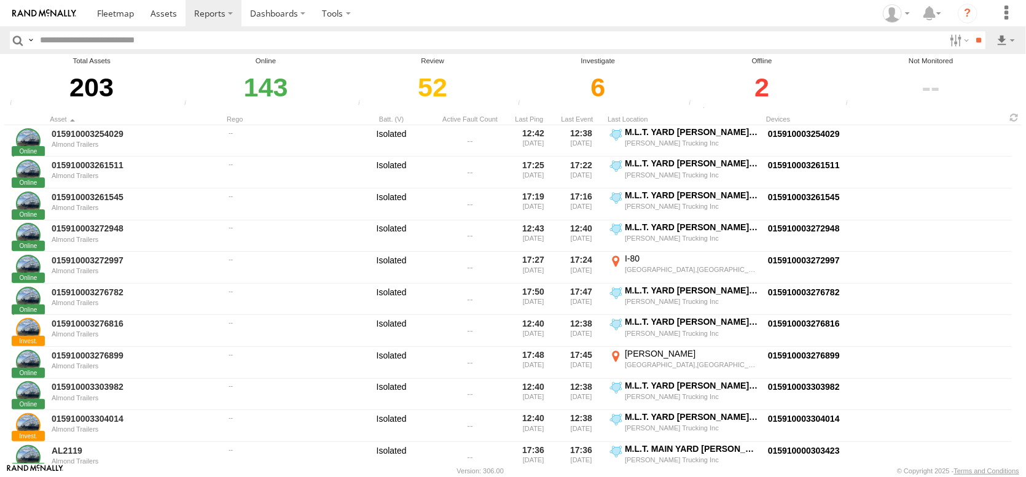
click at [749, 108] on div "2" at bounding box center [762, 87] width 154 height 42
